Goal: Book appointment/travel/reservation

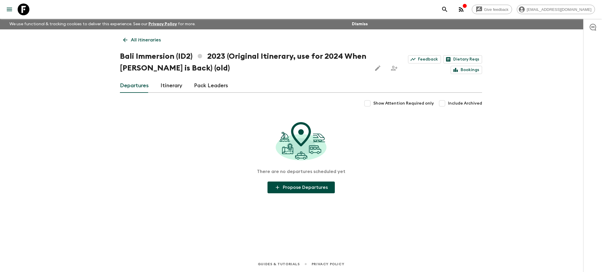
click at [126, 41] on icon at bounding box center [125, 40] width 6 height 6
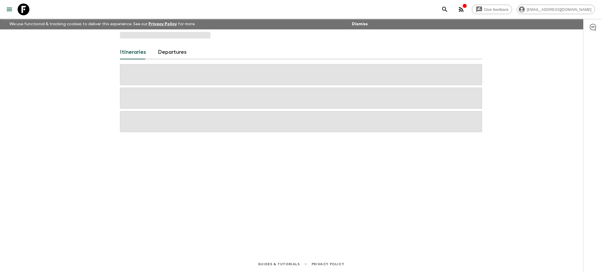
click at [126, 41] on div "Itineraries Departures" at bounding box center [301, 134] width 376 height 210
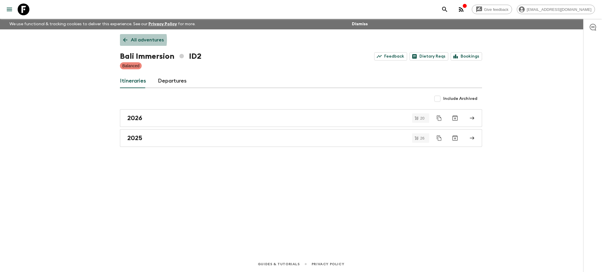
click at [127, 40] on icon at bounding box center [125, 40] width 4 height 4
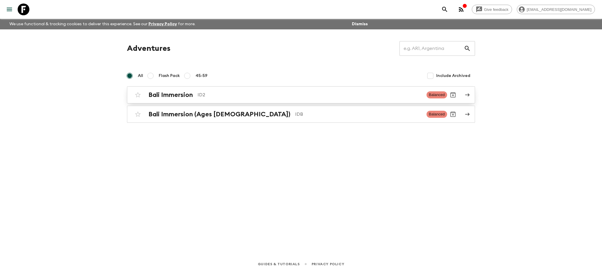
click at [469, 91] on link "Bali Immersion ID2 Balanced" at bounding box center [301, 94] width 348 height 17
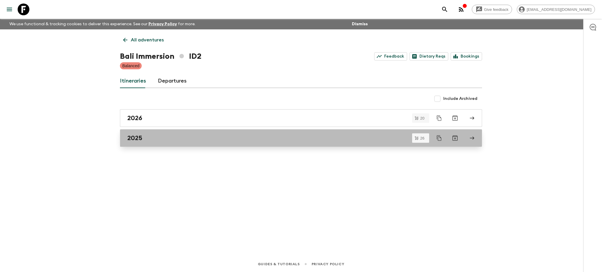
click at [470, 138] on icon at bounding box center [471, 138] width 5 height 5
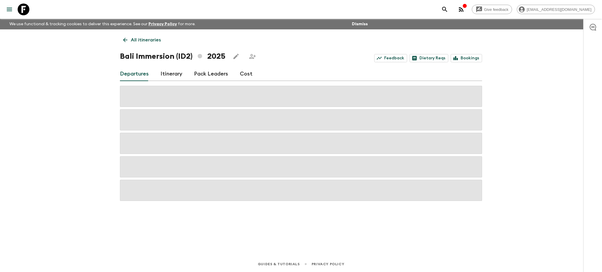
click at [465, 12] on icon "button" at bounding box center [461, 9] width 7 height 7
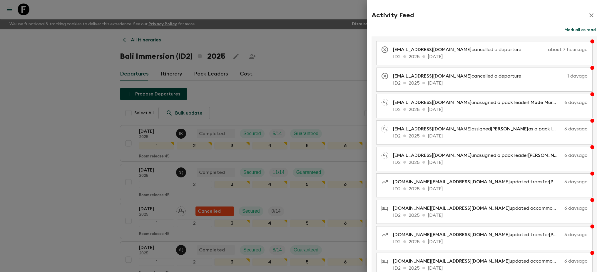
click at [584, 28] on button "Mark all as read" at bounding box center [580, 30] width 34 height 8
click at [588, 17] on icon "button" at bounding box center [591, 15] width 7 height 7
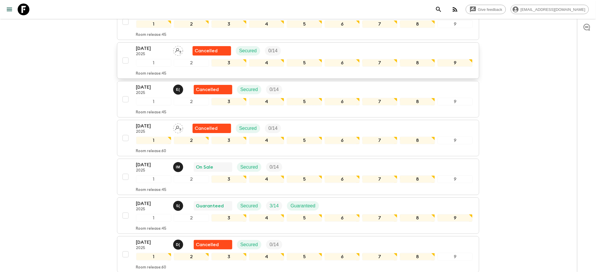
scroll to position [784, 0]
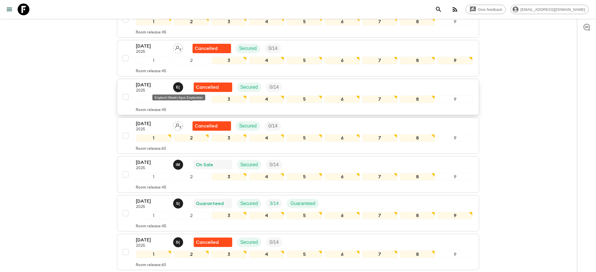
click at [180, 87] on div "E (" at bounding box center [178, 87] width 10 height 10
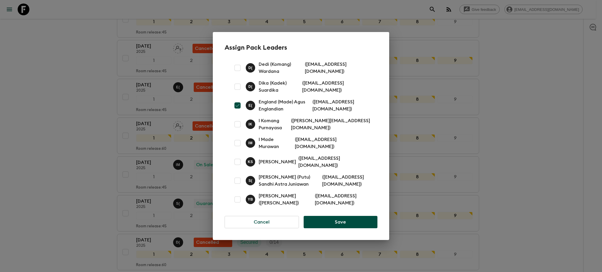
click at [237, 108] on input "checkbox" at bounding box center [238, 106] width 12 height 12
checkbox input "false"
click at [352, 222] on button "Save" at bounding box center [341, 222] width 74 height 12
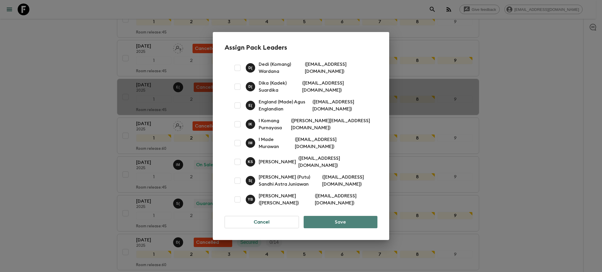
click at [340, 221] on button "Save" at bounding box center [341, 222] width 74 height 12
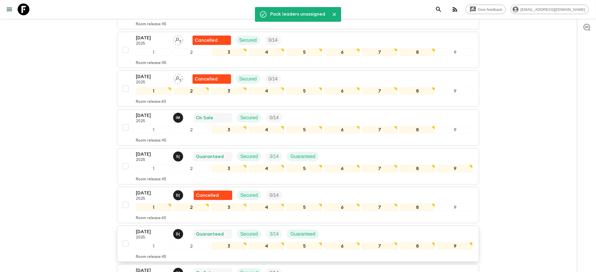
scroll to position [901, 0]
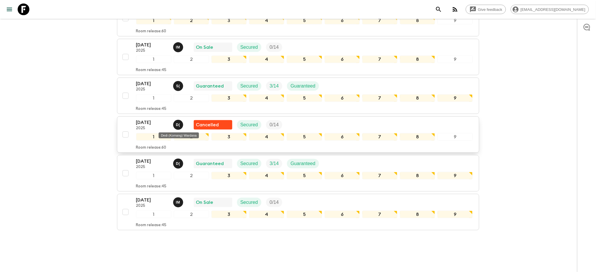
click at [179, 126] on p "D (" at bounding box center [178, 125] width 4 height 5
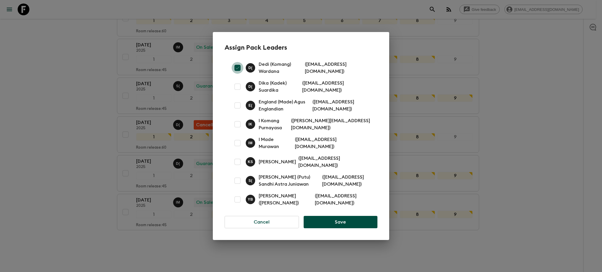
click at [238, 67] on input "checkbox" at bounding box center [238, 68] width 12 height 12
checkbox input "false"
click at [322, 221] on button "Save" at bounding box center [341, 222] width 74 height 12
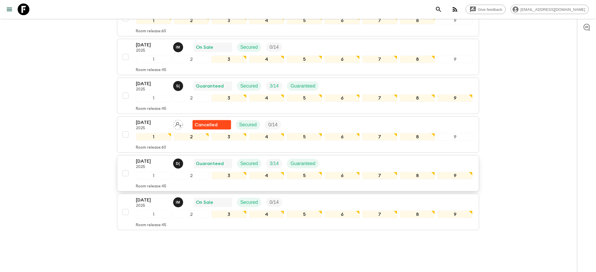
scroll to position [862, 0]
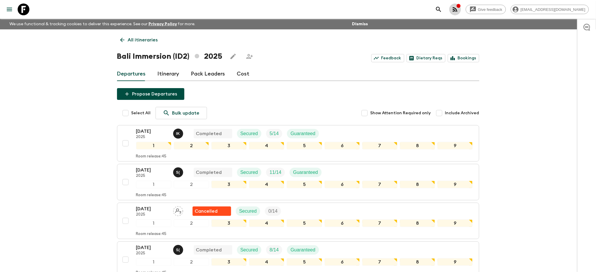
click at [457, 9] on icon "button" at bounding box center [455, 9] width 5 height 5
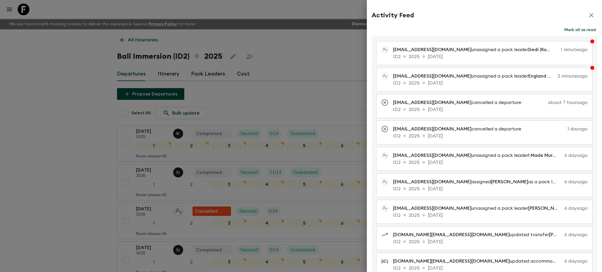
click at [575, 33] on button "Mark all as read" at bounding box center [580, 30] width 34 height 8
click at [588, 17] on icon "button" at bounding box center [591, 15] width 7 height 7
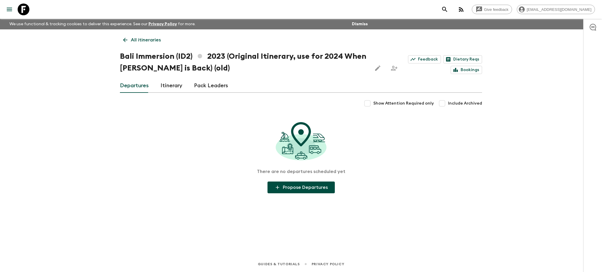
click at [119, 41] on div "All itineraries Bali Immersion (ID2) 2023 (Original Itinerary, use for 2024 Whe…" at bounding box center [301, 134] width 376 height 210
click at [123, 40] on icon at bounding box center [125, 40] width 4 height 4
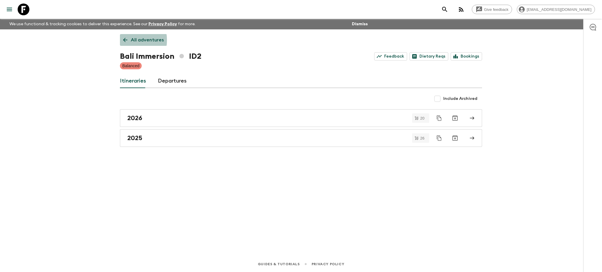
click at [124, 40] on icon at bounding box center [125, 40] width 4 height 4
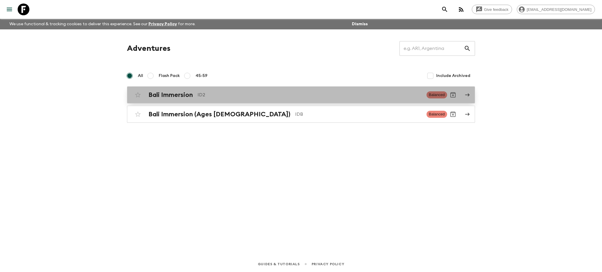
click at [468, 94] on icon at bounding box center [467, 94] width 4 height 3
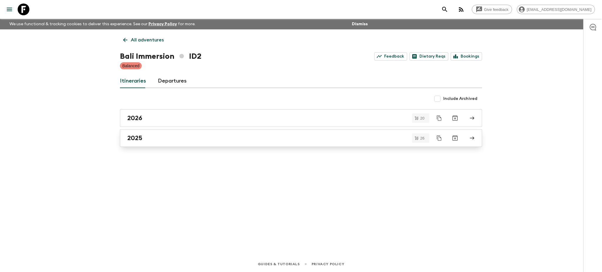
click at [476, 137] on link "2025" at bounding box center [301, 138] width 362 height 18
